Goal: Find specific page/section: Find specific page/section

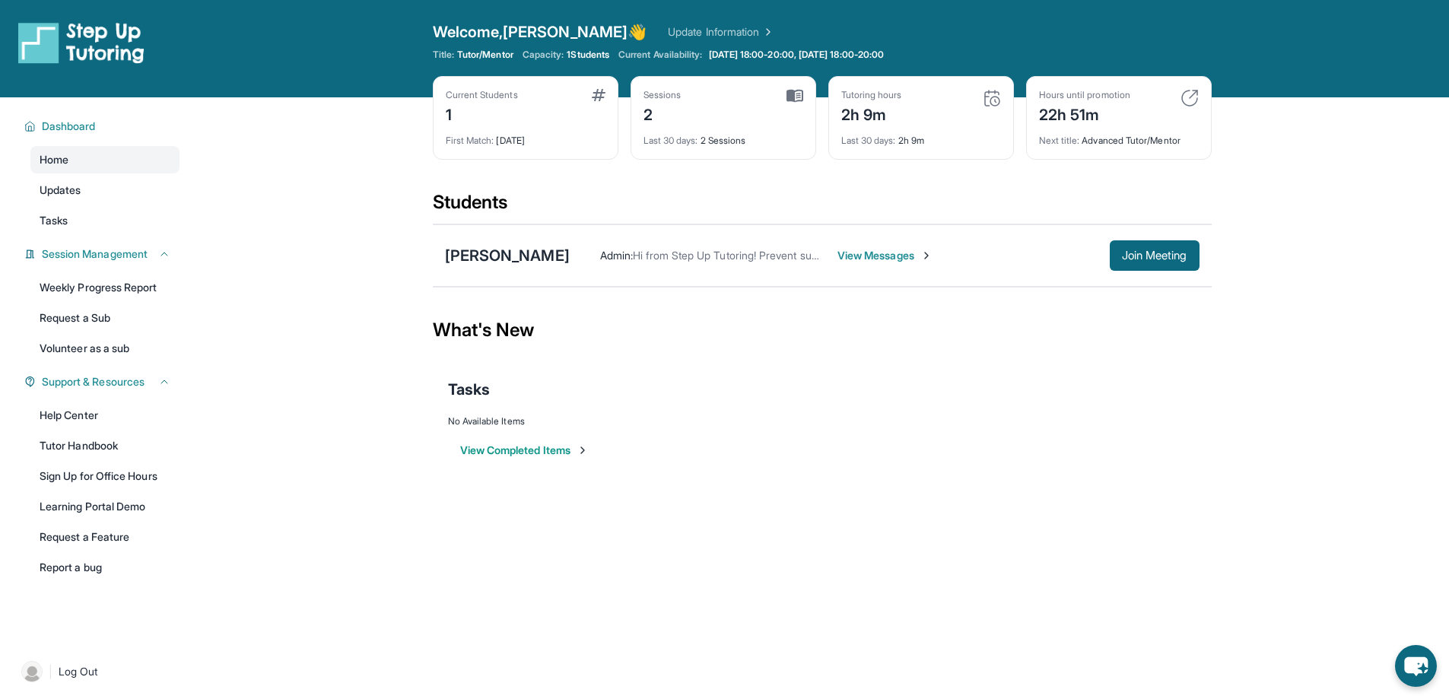
click at [844, 257] on span "View Messages" at bounding box center [884, 255] width 95 height 15
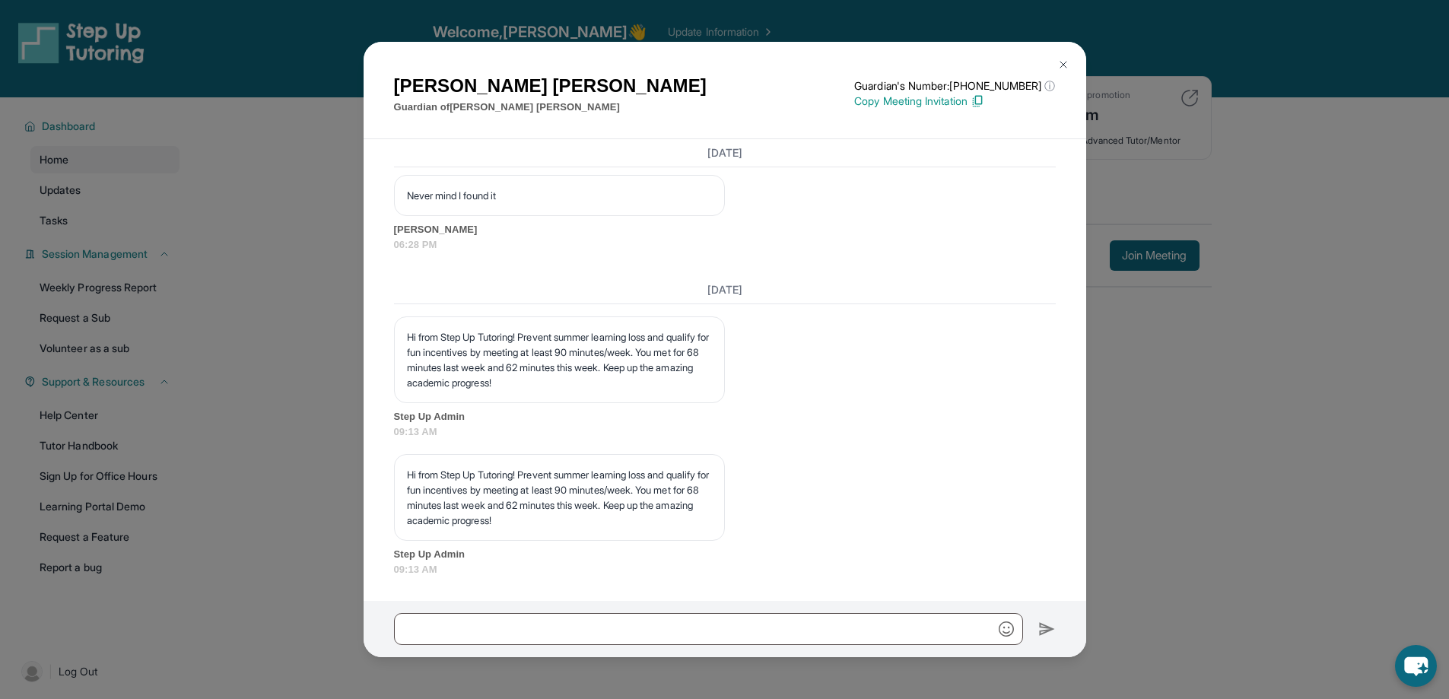
scroll to position [3054, 0]
click at [1060, 63] on img at bounding box center [1063, 65] width 12 height 12
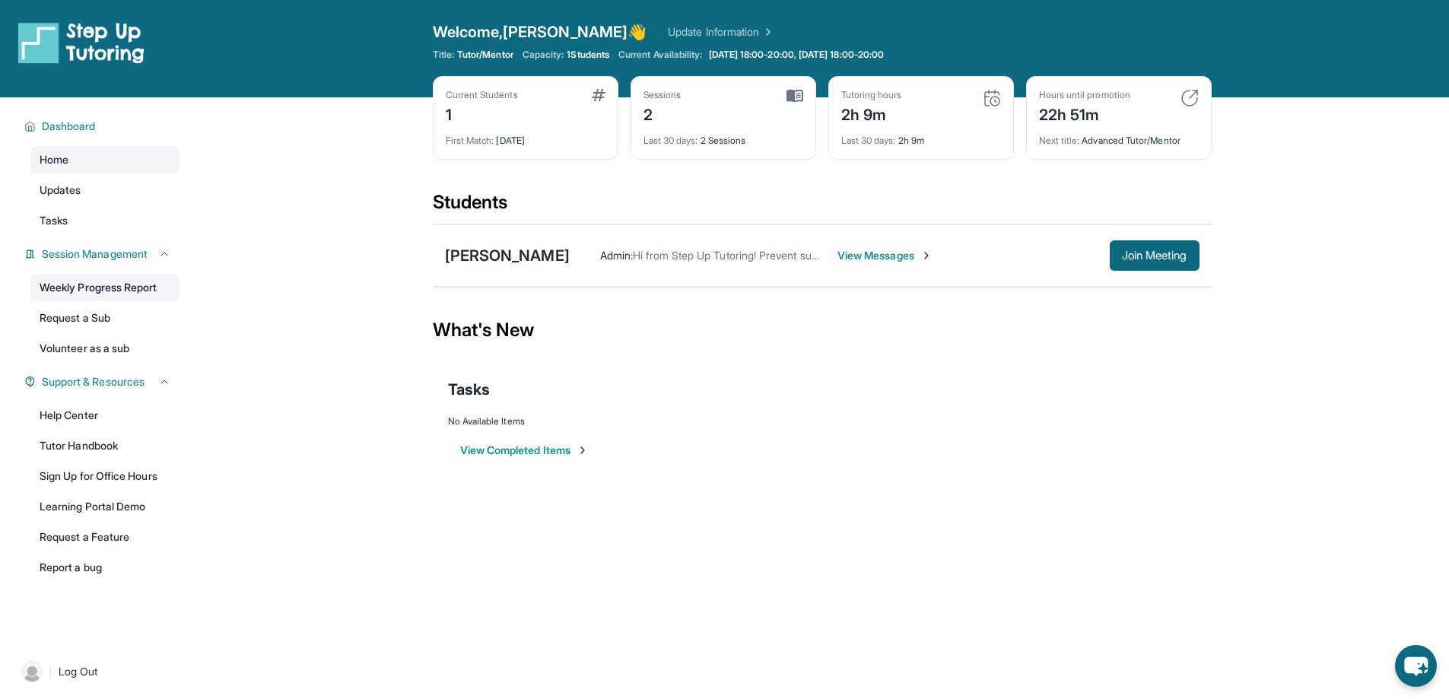
click at [117, 287] on link "Weekly Progress Report" at bounding box center [104, 287] width 149 height 27
